Goal: Book appointment/travel/reservation

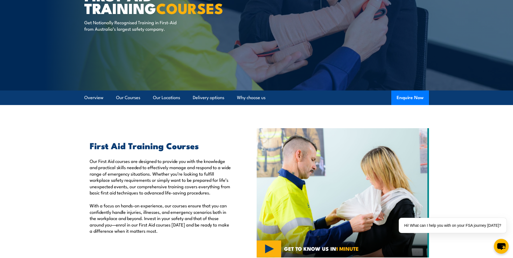
scroll to position [81, 0]
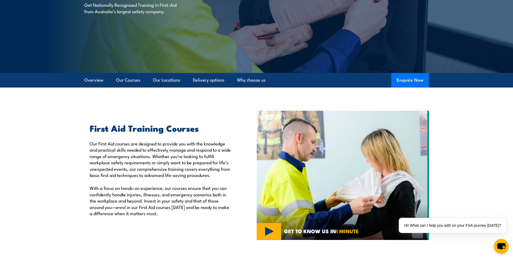
click at [408, 80] on button "Enquire Now" at bounding box center [411, 80] width 38 height 15
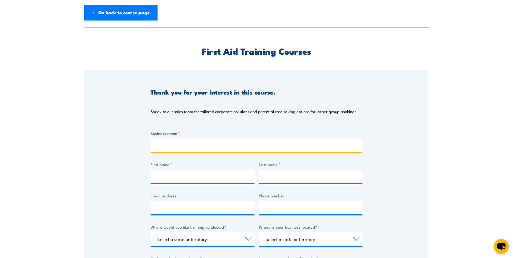
click at [219, 143] on input "Business name *" at bounding box center [257, 145] width 212 height 13
type input "FBM"
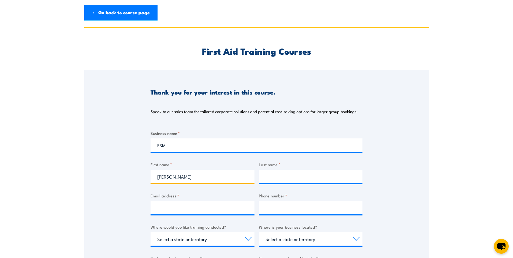
type input "Andrew"
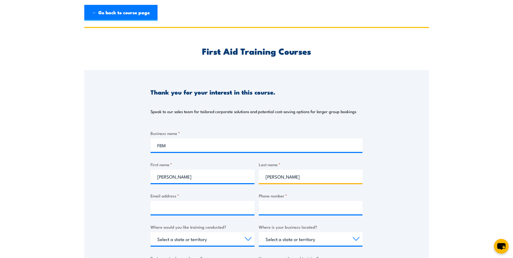
type input "MacDonald"
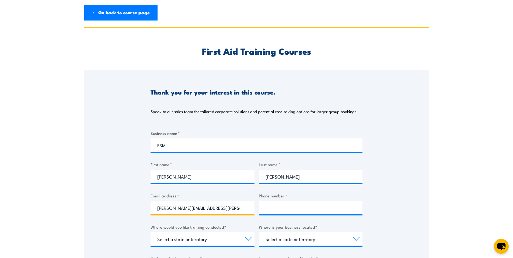
type input "andrew.macdonald@facilinetbm.com"
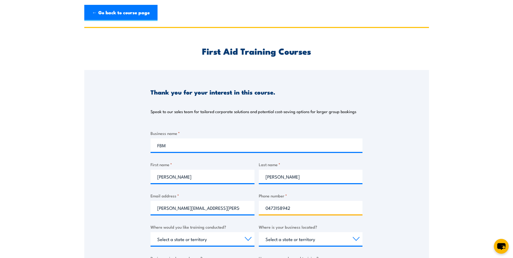
type input "0473158942"
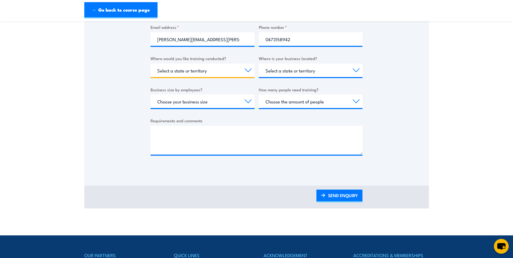
scroll to position [178, 0]
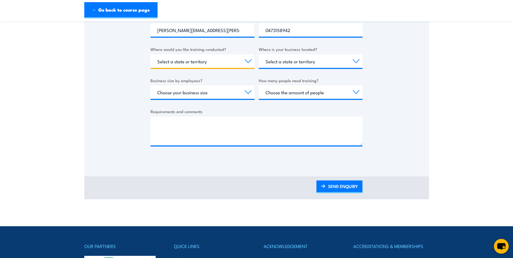
click at [199, 64] on select "Select a state or territory Nationally - multiple locations QLD NSW VIC SA ACT …" at bounding box center [203, 60] width 104 height 13
select select "VIC"
click at [151, 54] on select "Select a state or territory Nationally - multiple locations QLD NSW VIC SA ACT …" at bounding box center [203, 60] width 104 height 13
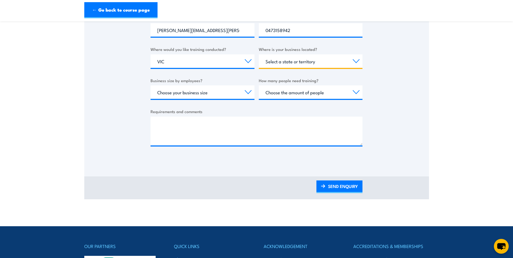
click at [275, 62] on select "Select a state or territory QLD NSW VIC SA ACT WA TAS NT" at bounding box center [311, 60] width 104 height 13
select select "VIC"
click at [259, 54] on select "Select a state or territory QLD NSW VIC SA ACT WA TAS NT" at bounding box center [311, 60] width 104 height 13
click at [235, 90] on select "Choose your business size 1 to 19 20 to 199 200+" at bounding box center [203, 91] width 104 height 13
select select "200+"
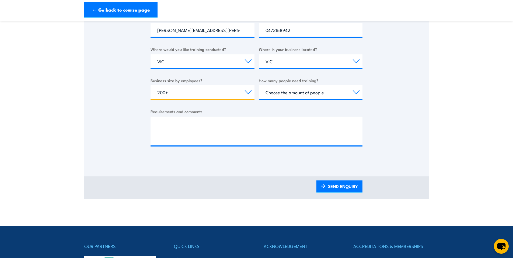
click at [151, 85] on select "Choose your business size 1 to 19 20 to 199 200+" at bounding box center [203, 91] width 104 height 13
click at [293, 92] on select "Choose the amount of people 1 to 4 5 to 19 20+" at bounding box center [311, 91] width 104 height 13
select select "5 to 19"
click at [259, 85] on select "Choose the amount of people 1 to 4 5 to 19 20+" at bounding box center [311, 91] width 104 height 13
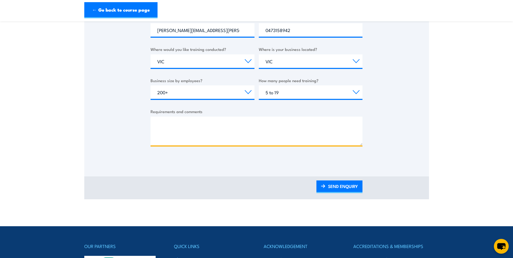
click at [207, 121] on textarea "Requirements and comments" at bounding box center [257, 131] width 212 height 29
type textarea "8 people, Melbourne CBD"
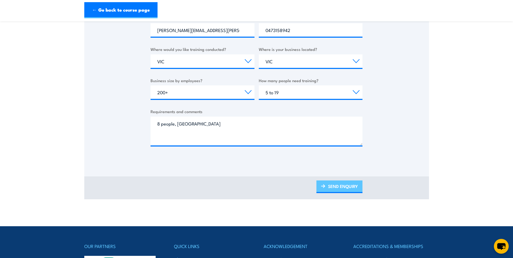
click at [327, 184] on link "SEND ENQUIRY" at bounding box center [340, 187] width 46 height 13
click at [339, 190] on link "SEND ENQUIRY" at bounding box center [340, 187] width 46 height 13
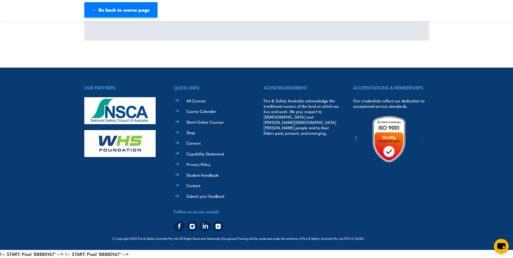
scroll to position [0, 0]
